Goal: Check status

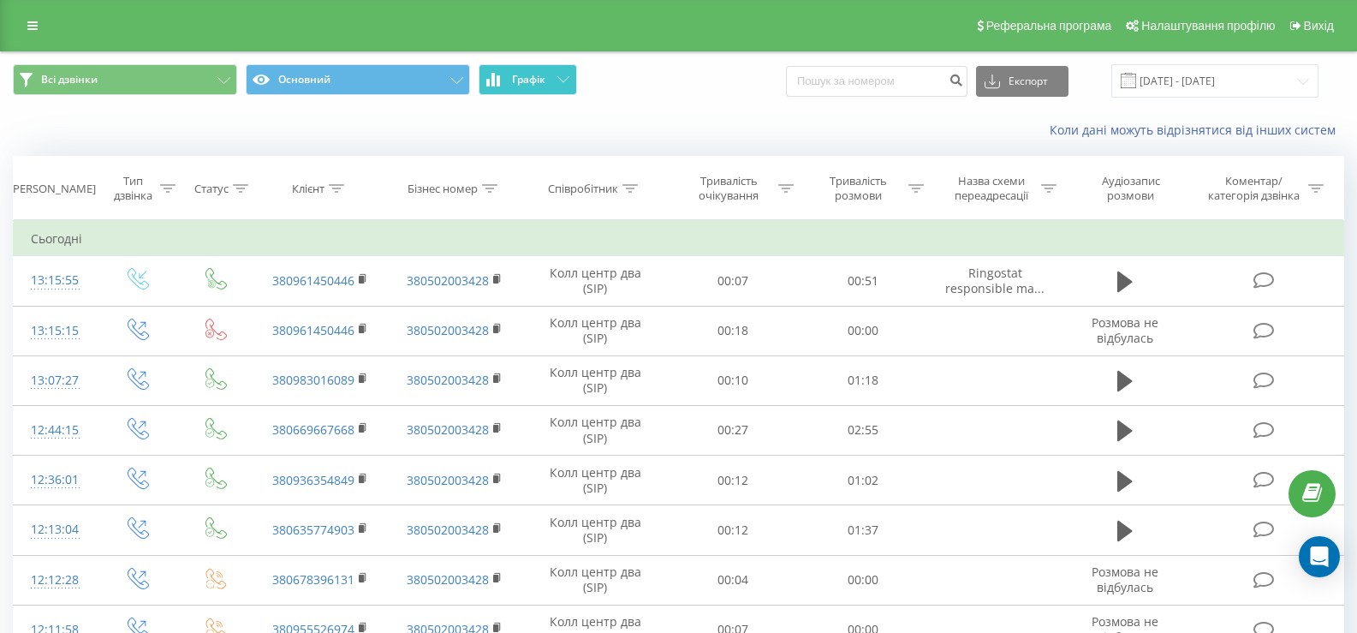
click at [545, 74] on span "Графік" at bounding box center [528, 80] width 33 height 12
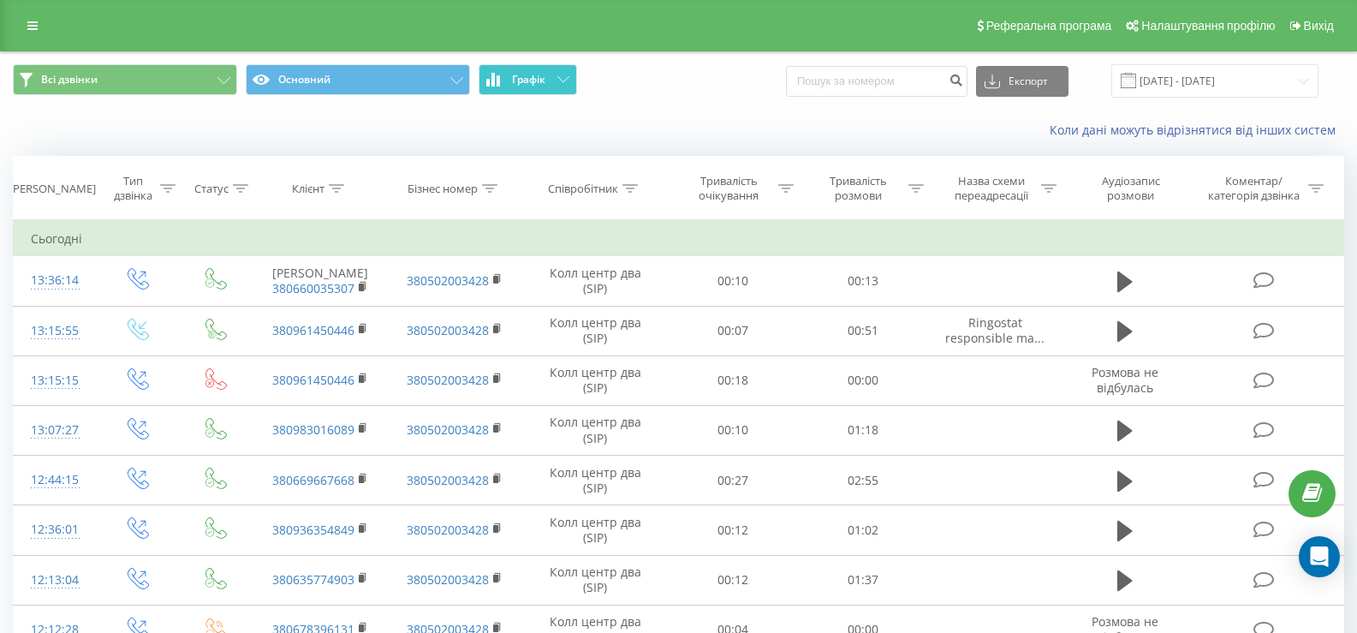
click at [553, 78] on button "Графік" at bounding box center [528, 79] width 98 height 31
